Goal: Transaction & Acquisition: Obtain resource

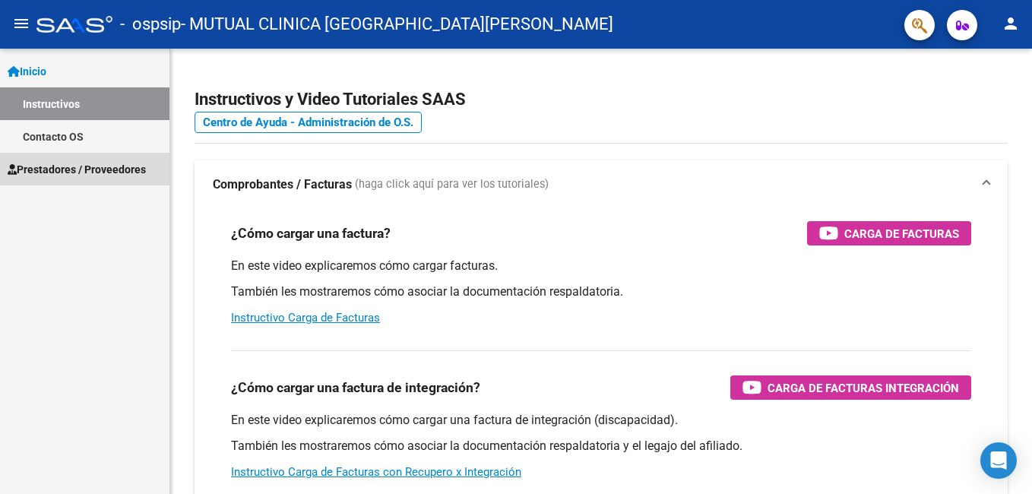
click at [43, 163] on span "Prestadores / Proveedores" at bounding box center [77, 169] width 138 height 17
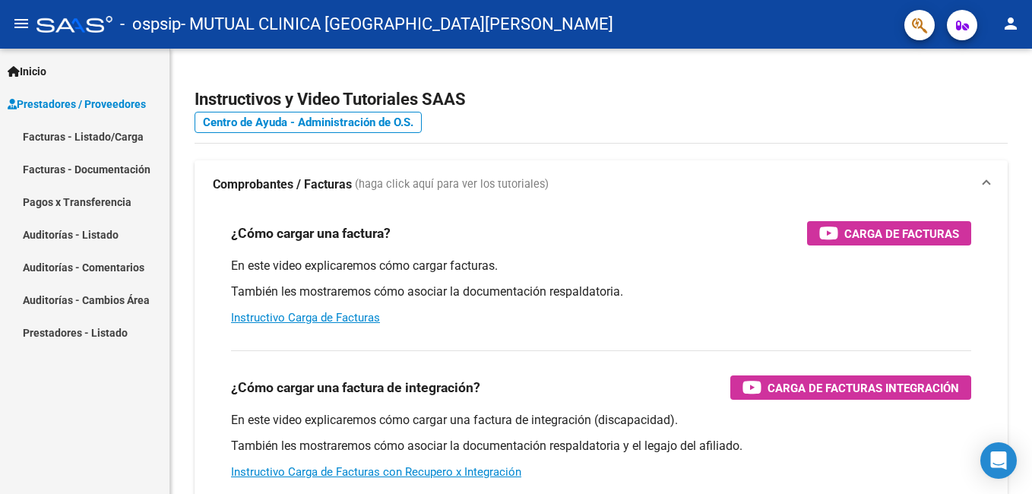
click at [81, 139] on link "Facturas - Listado/Carga" at bounding box center [84, 136] width 169 height 33
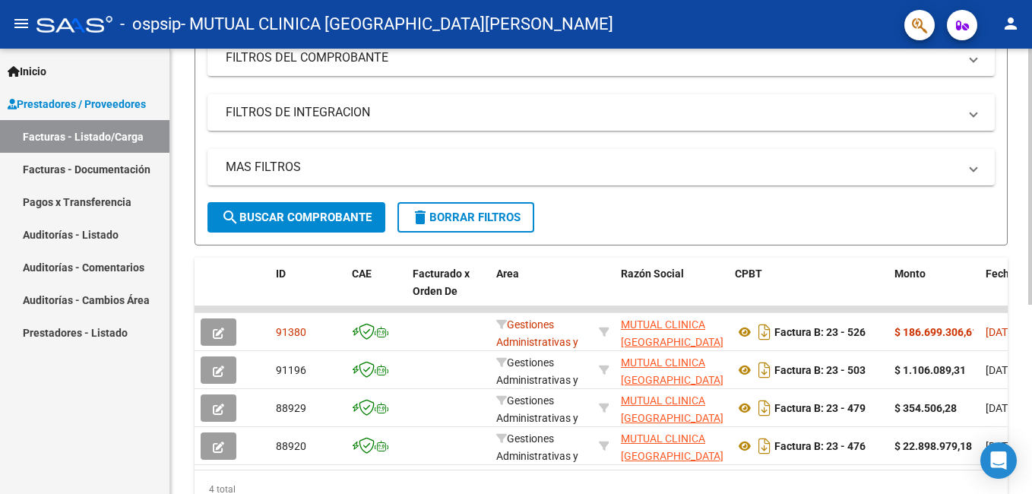
scroll to position [255, 0]
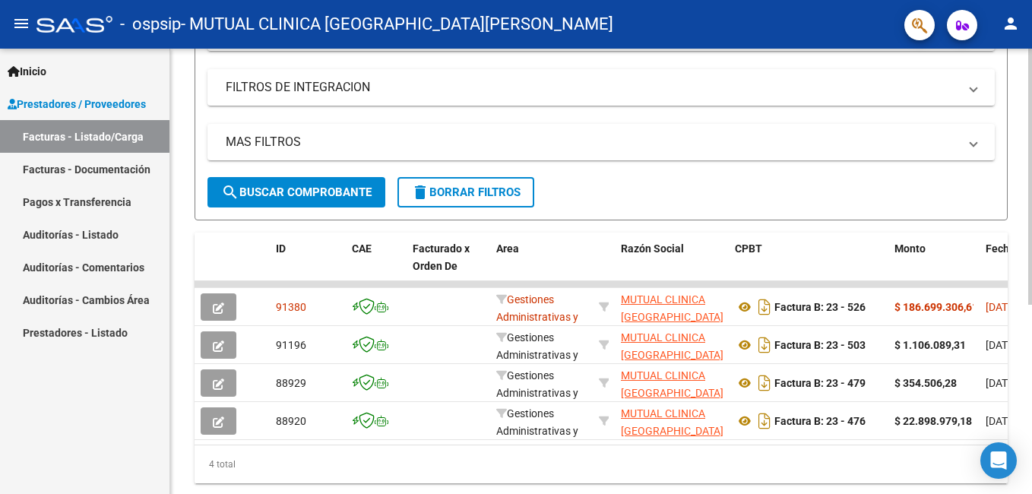
click at [1031, 400] on html "menu - ospsip - MUTUAL CLINICA SANTA ROSA person Inicio Instructivos Contacto O…" at bounding box center [516, 247] width 1032 height 494
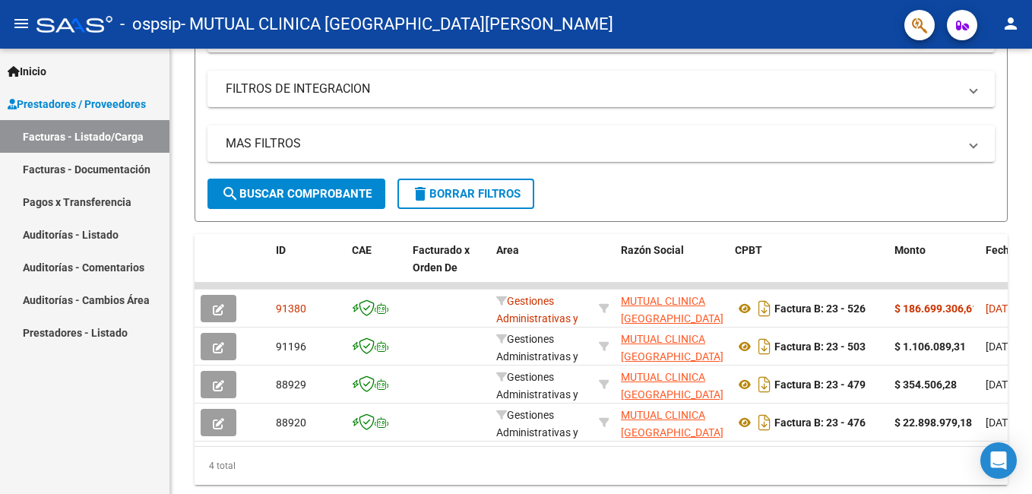
click at [116, 172] on link "Facturas - Documentación" at bounding box center [84, 169] width 169 height 33
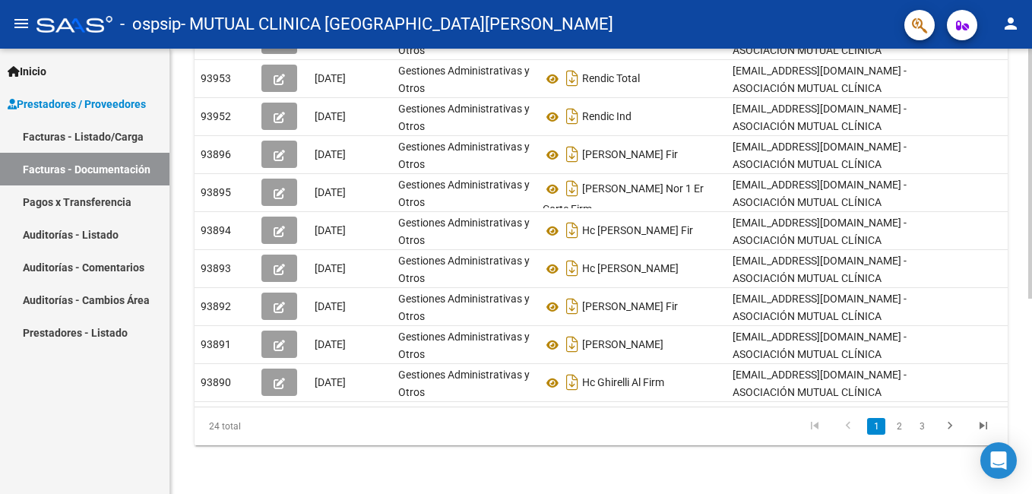
scroll to position [341, 0]
click at [1031, 481] on html "menu - ospsip - MUTUAL CLINICA SANTA [PERSON_NAME] person Inicio Instructivos C…" at bounding box center [516, 247] width 1032 height 494
click at [949, 432] on icon "go to next page" at bounding box center [950, 428] width 20 height 18
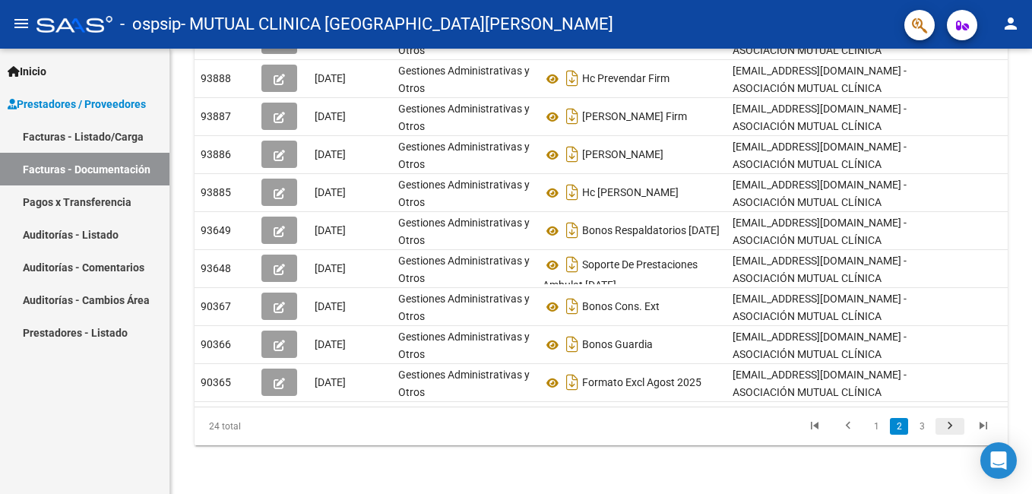
click at [949, 430] on icon "go to next page" at bounding box center [950, 428] width 20 height 18
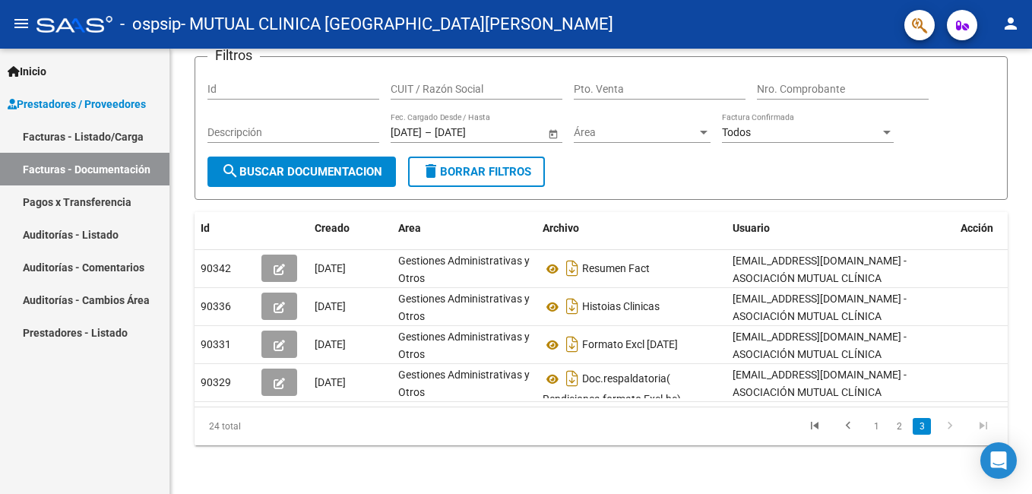
scroll to position [119, 0]
click at [844, 426] on icon "go to previous page" at bounding box center [848, 428] width 20 height 18
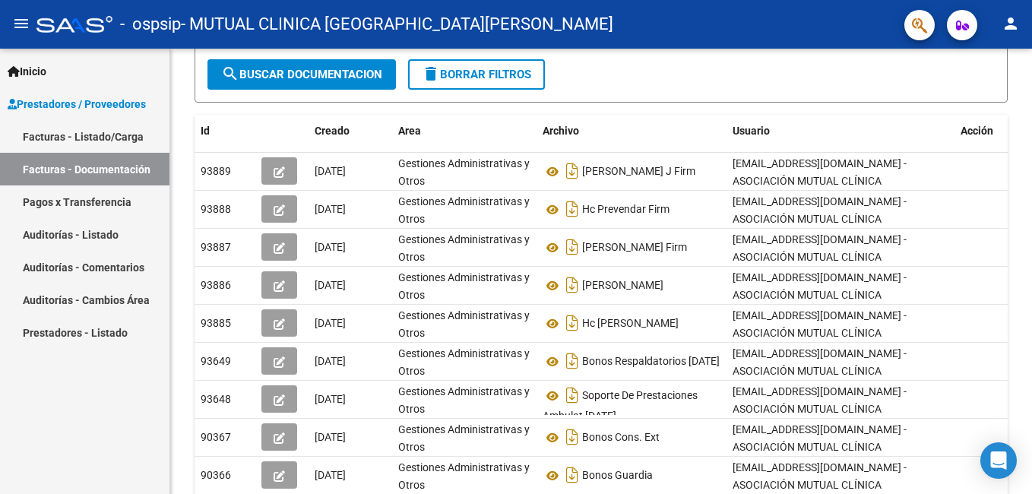
scroll to position [210, 0]
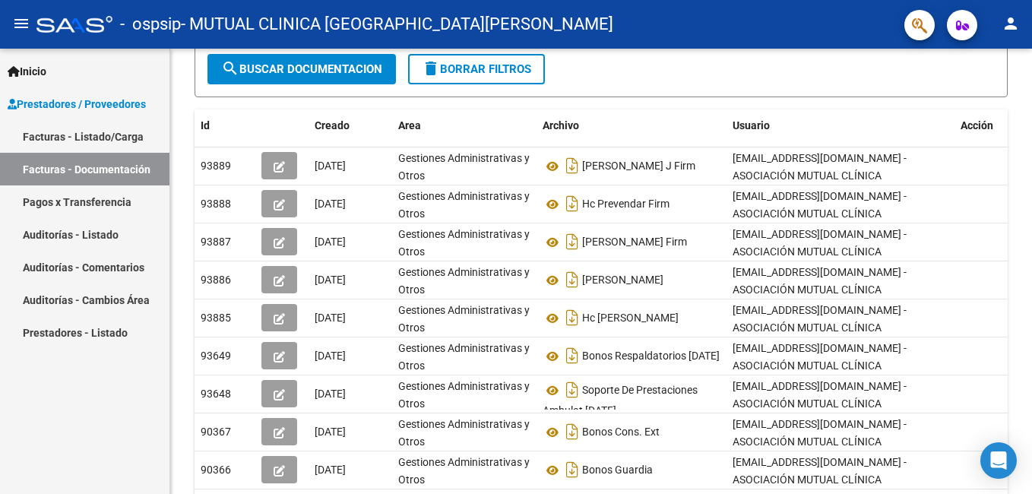
click at [1025, 290] on div "PRESTADORES -> Comprobantes - Documentación Respaldatoria cloud_download Export…" at bounding box center [603, 229] width 866 height 780
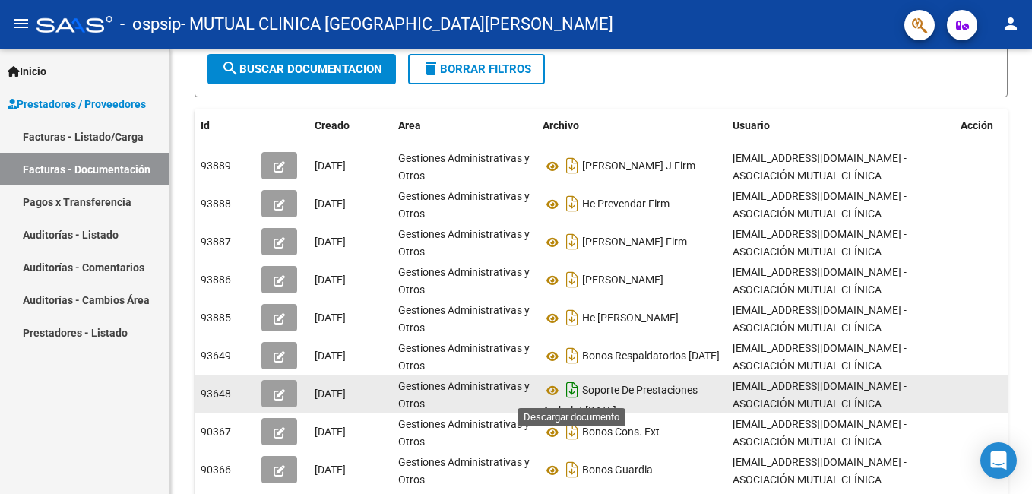
click at [574, 391] on icon "Descargar documento" at bounding box center [572, 390] width 20 height 24
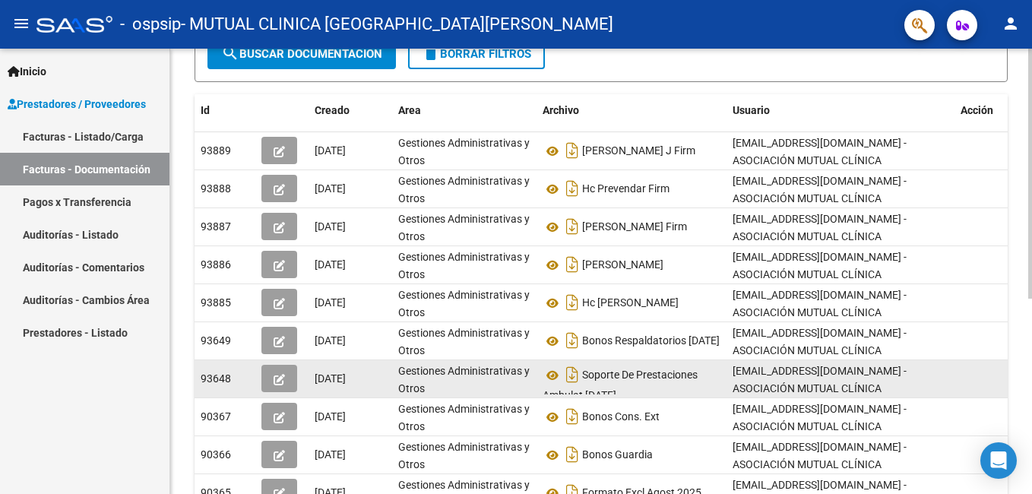
scroll to position [187, 0]
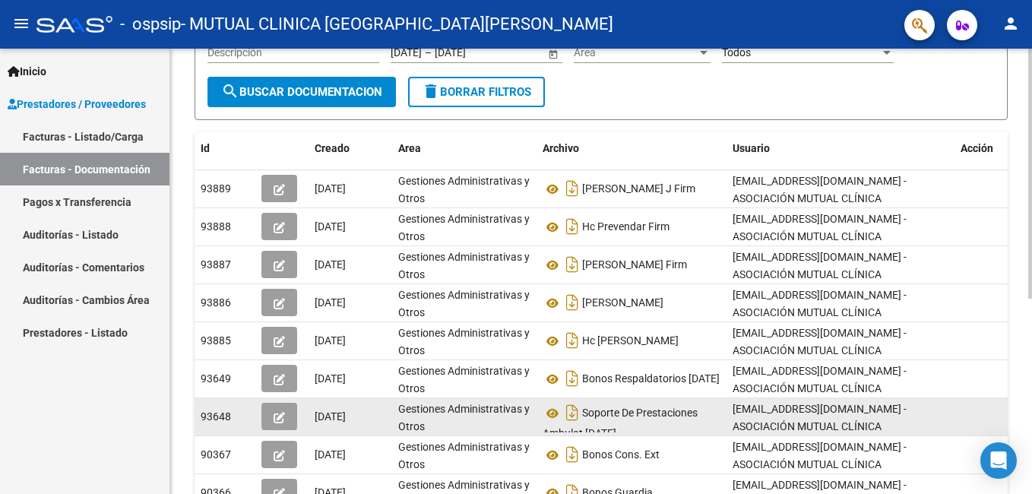
click at [1031, 230] on html "menu - ospsip - MUTUAL CLINICA SANTA [PERSON_NAME] person Inicio Instructivos C…" at bounding box center [516, 247] width 1032 height 494
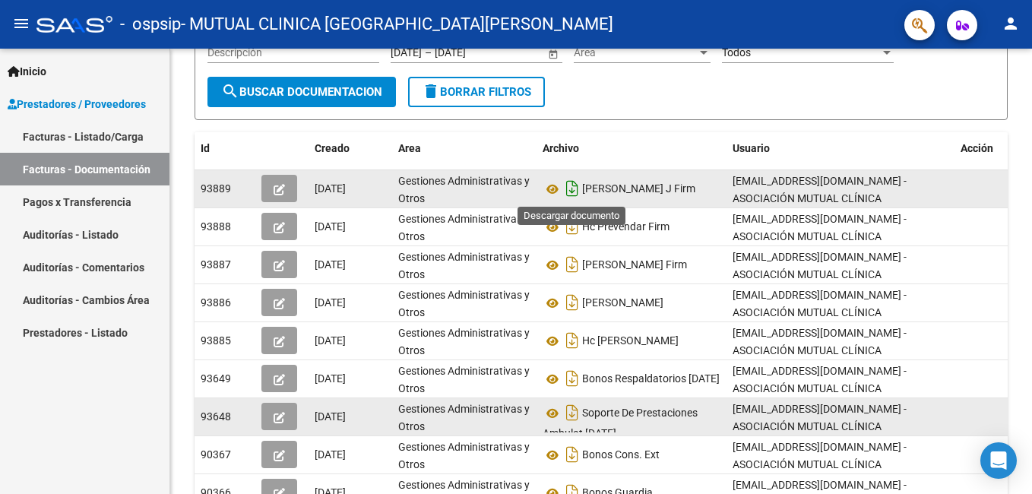
click at [577, 192] on icon "Descargar documento" at bounding box center [572, 188] width 20 height 24
click at [571, 195] on icon "Descargar documento" at bounding box center [572, 188] width 20 height 24
click at [897, 144] on div "Usuario" at bounding box center [841, 148] width 216 height 17
click at [550, 188] on icon at bounding box center [553, 189] width 20 height 18
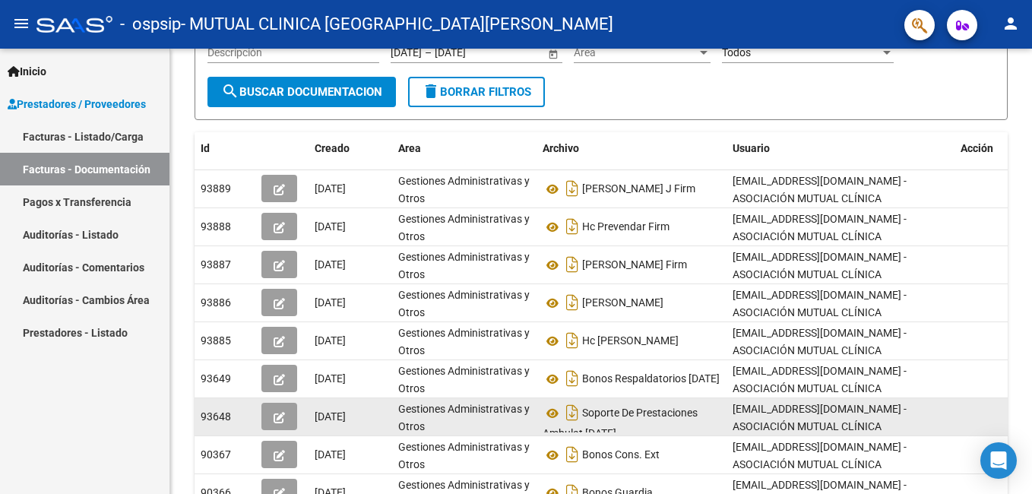
click at [961, 93] on form "Filtros Id CUIT / Razón Social Pto. Venta Nro. Comprobante Descripción [DATE] […" at bounding box center [601, 48] width 813 height 144
click at [1022, 125] on div "PRESTADORES -> Comprobantes - Documentación Respaldatoria cloud_download Export…" at bounding box center [601, 252] width 862 height 780
